Goal: Task Accomplishment & Management: Complete application form

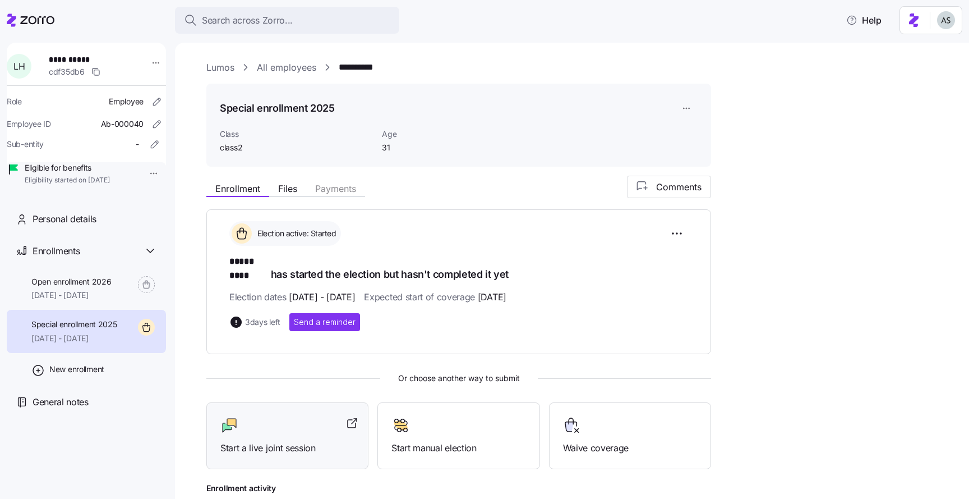
click at [237, 441] on span "Start a live joint session" at bounding box center [287, 448] width 134 height 14
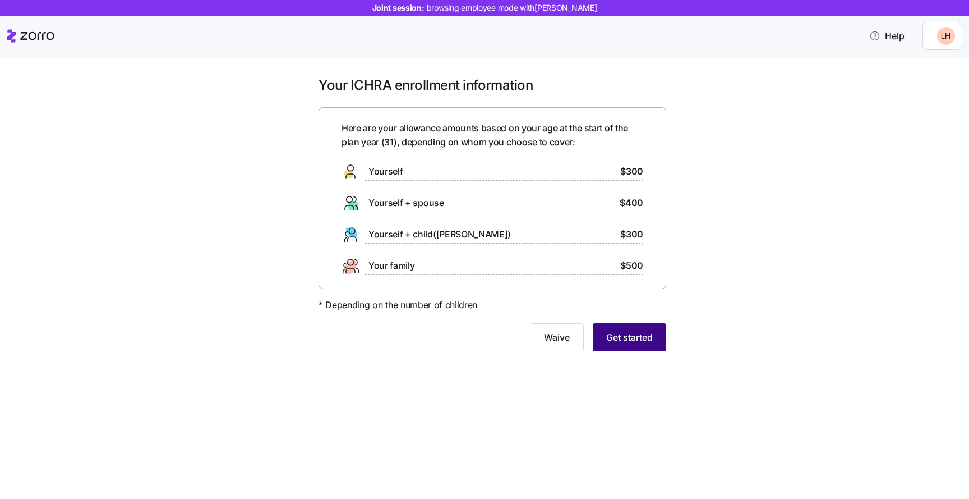
click at [619, 342] on span "Get started" at bounding box center [629, 336] width 47 height 13
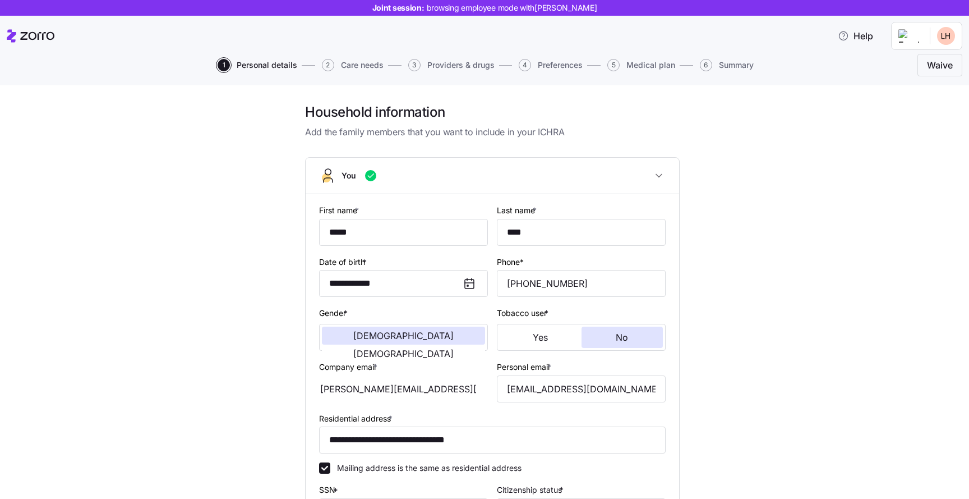
scroll to position [241, 0]
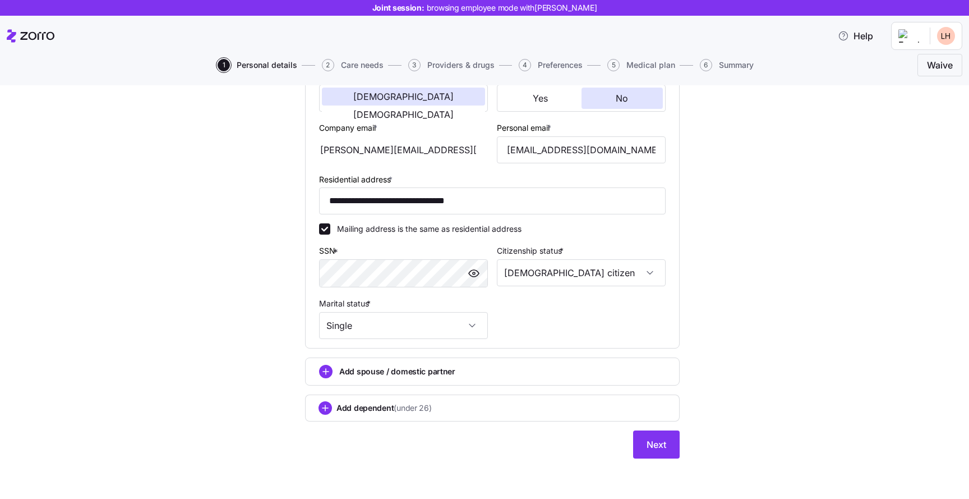
click at [650, 422] on div "**********" at bounding box center [492, 188] width 375 height 540
click at [650, 445] on span "Next" at bounding box center [657, 443] width 20 height 13
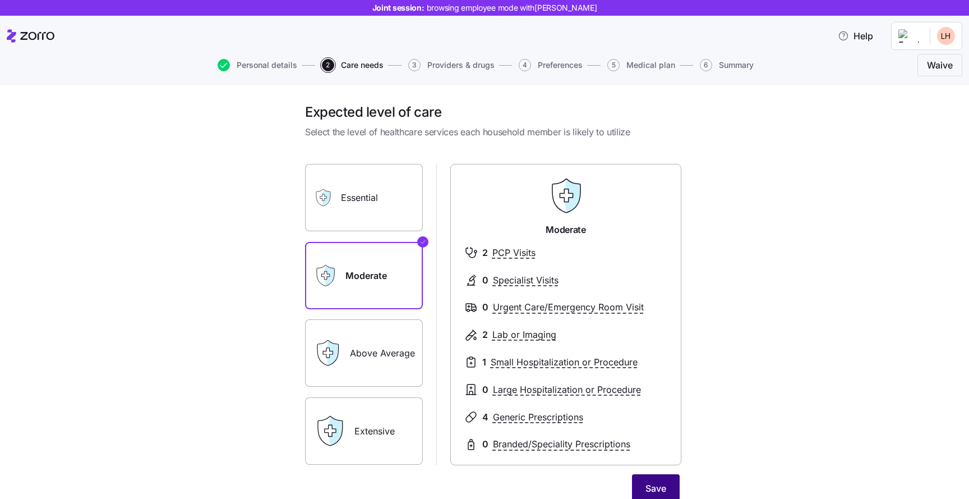
click at [655, 482] on span "Save" at bounding box center [656, 487] width 21 height 13
